Goal: Information Seeking & Learning: Compare options

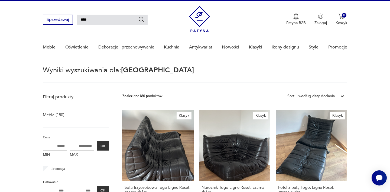
scroll to position [10, 0]
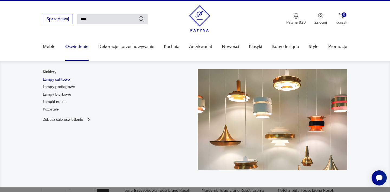
click at [51, 80] on link "Lampy sufitowe" at bounding box center [56, 79] width 27 height 5
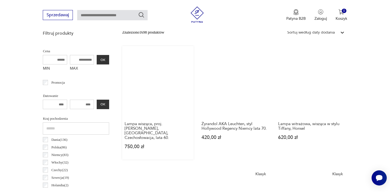
scroll to position [181, 0]
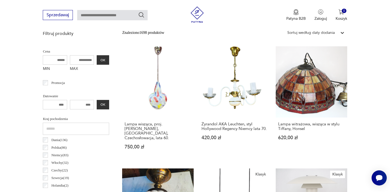
click at [116, 15] on input "text" at bounding box center [112, 15] width 70 height 10
click at [120, 15] on input "******" at bounding box center [112, 15] width 70 height 10
type input "*******"
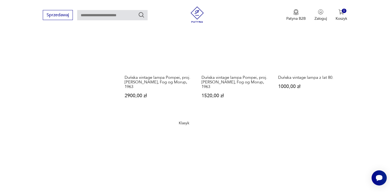
scroll to position [692, 0]
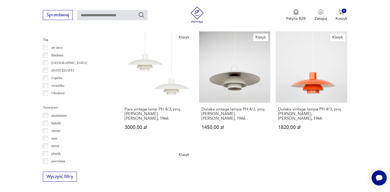
scroll to position [435, 0]
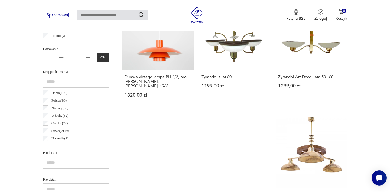
scroll to position [234, 0]
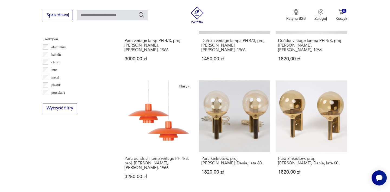
scroll to position [505, 0]
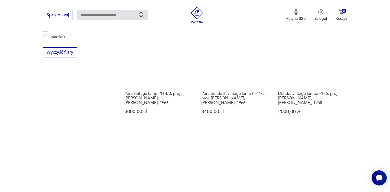
scroll to position [563, 0]
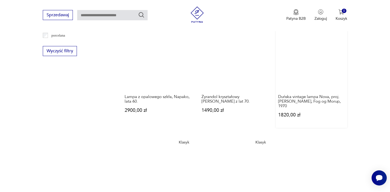
scroll to position [562, 0]
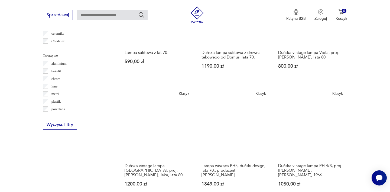
scroll to position [488, 0]
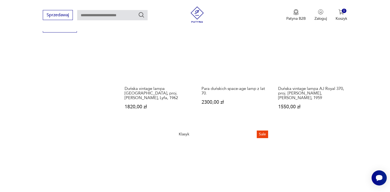
scroll to position [586, 0]
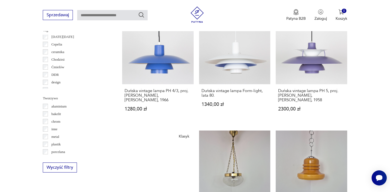
scroll to position [450, 0]
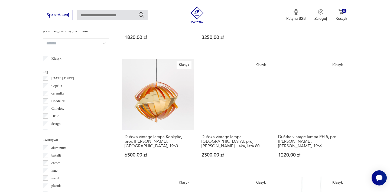
scroll to position [409, 0]
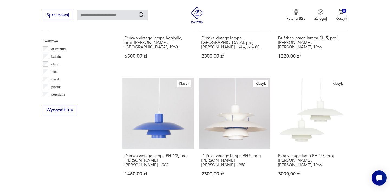
scroll to position [503, 0]
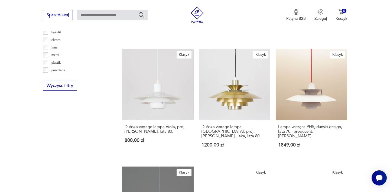
scroll to position [528, 0]
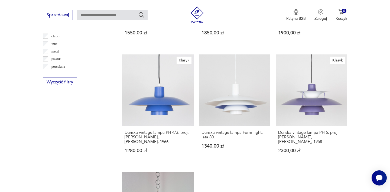
scroll to position [532, 0]
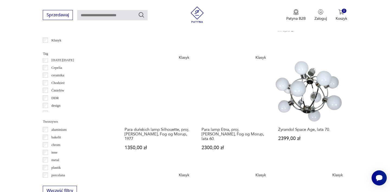
scroll to position [420, 0]
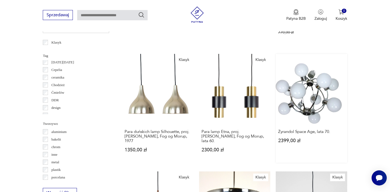
click at [276, 66] on link "Żyrandol Space Age, lata 70. 2399,00 zł" at bounding box center [311, 108] width 71 height 109
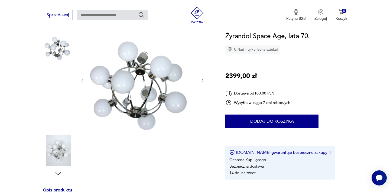
scroll to position [65, 0]
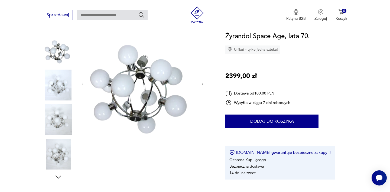
click at [63, 91] on img at bounding box center [58, 85] width 31 height 31
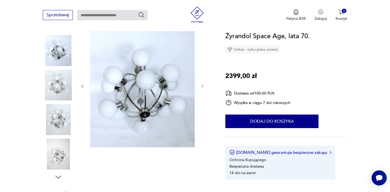
click at [64, 117] on img at bounding box center [58, 119] width 31 height 31
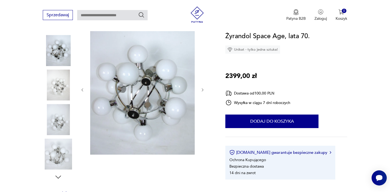
click at [66, 152] on img at bounding box center [58, 154] width 31 height 31
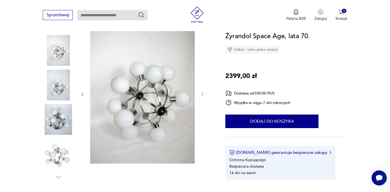
click at [63, 121] on img at bounding box center [58, 119] width 31 height 31
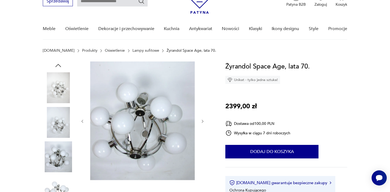
scroll to position [29, 0]
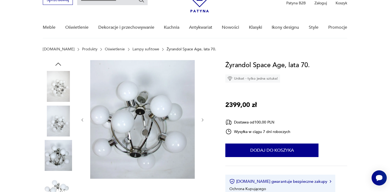
click at [61, 129] on img at bounding box center [58, 121] width 31 height 31
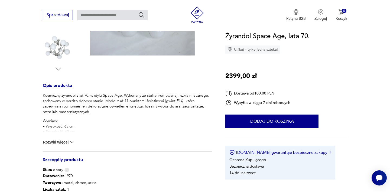
scroll to position [173, 0]
click at [70, 142] on img at bounding box center [71, 142] width 5 height 5
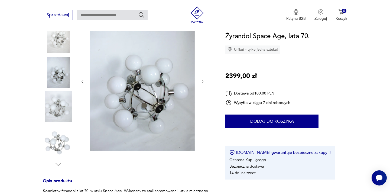
scroll to position [78, 0]
click at [138, 86] on img at bounding box center [142, 81] width 105 height 140
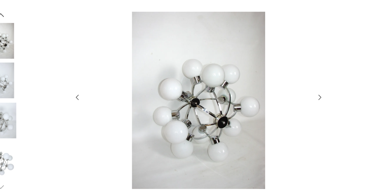
scroll to position [88, 0]
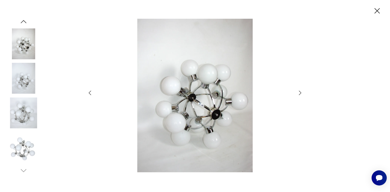
click at [27, 146] on img at bounding box center [23, 147] width 31 height 31
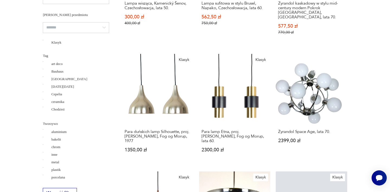
scroll to position [93, 0]
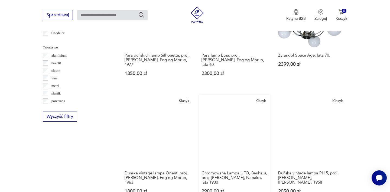
scroll to position [497, 0]
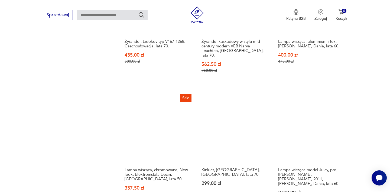
scroll to position [617, 0]
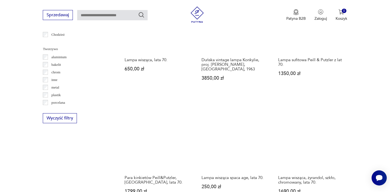
scroll to position [496, 0]
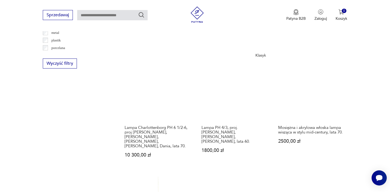
scroll to position [564, 0]
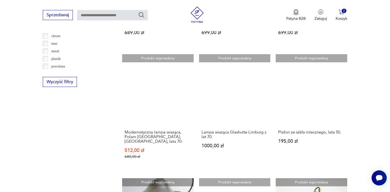
scroll to position [545, 0]
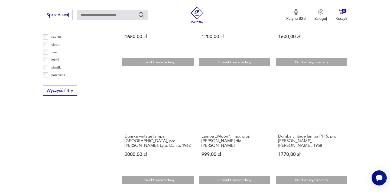
scroll to position [527, 0]
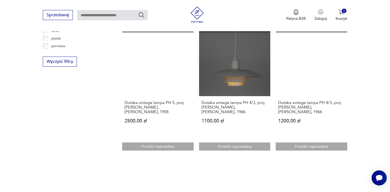
scroll to position [552, 0]
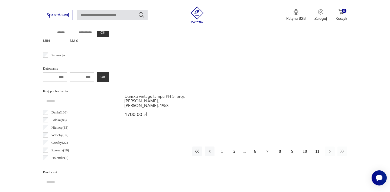
scroll to position [209, 0]
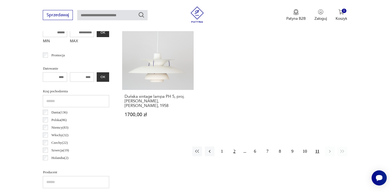
click at [233, 147] on button "2" at bounding box center [235, 152] width 10 height 10
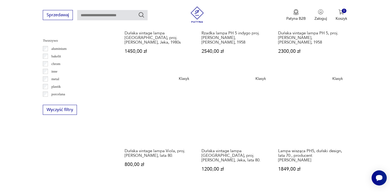
scroll to position [504, 0]
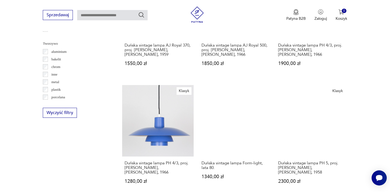
scroll to position [526, 0]
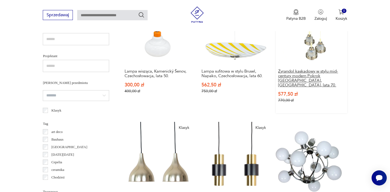
scroll to position [353, 0]
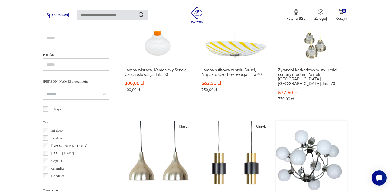
click at [276, 125] on link "Żyrandol Space Age, lata 70. 2399,00 zł" at bounding box center [311, 175] width 71 height 109
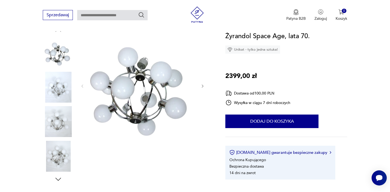
scroll to position [63, 0]
click at [61, 124] on img at bounding box center [58, 121] width 31 height 31
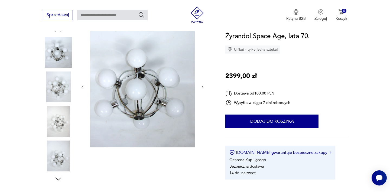
click at [58, 126] on img at bounding box center [58, 121] width 31 height 31
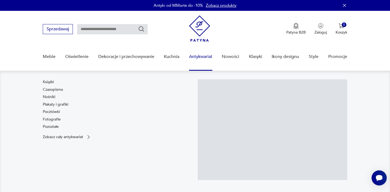
scroll to position [0, 0]
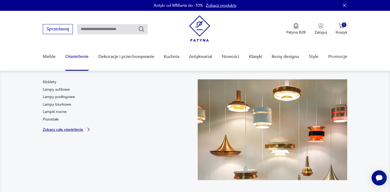
click at [78, 131] on p "Zobacz całe oświetlenie" at bounding box center [63, 130] width 40 height 4
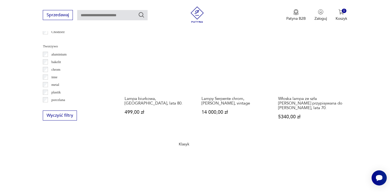
scroll to position [555, 0]
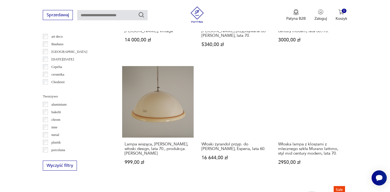
scroll to position [505, 0]
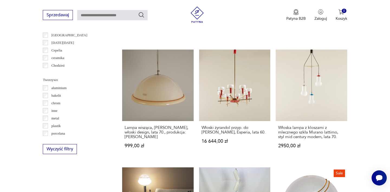
scroll to position [526, 0]
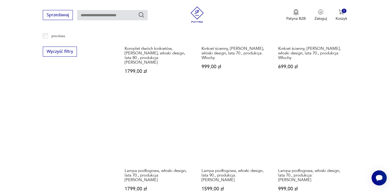
scroll to position [623, 0]
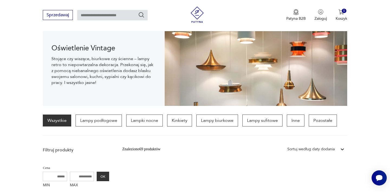
scroll to position [49, 0]
